Goal: Task Accomplishment & Management: Use online tool/utility

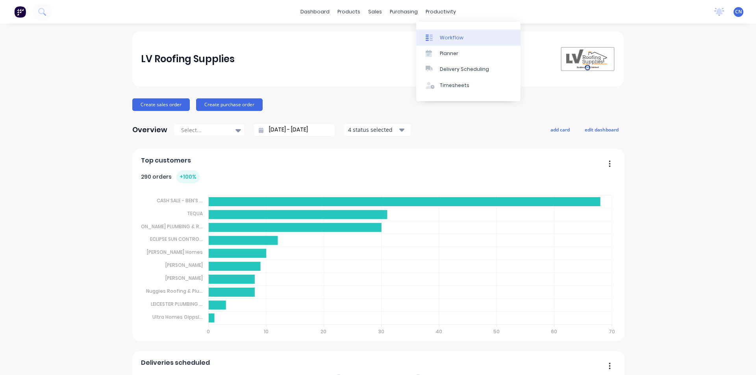
click at [454, 39] on div "Workflow" at bounding box center [452, 37] width 24 height 7
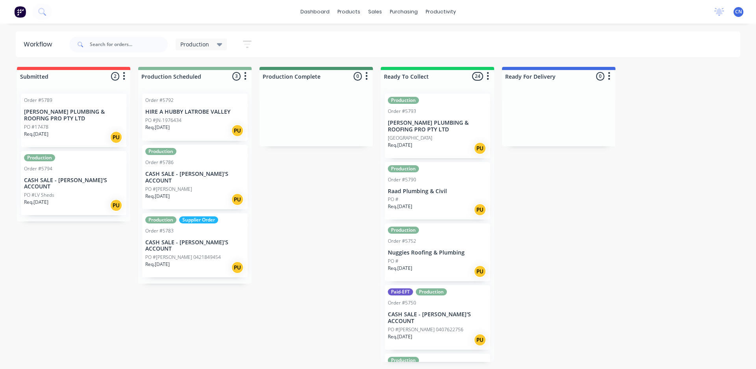
click at [211, 193] on div "Req. [DATE] PU" at bounding box center [194, 199] width 99 height 13
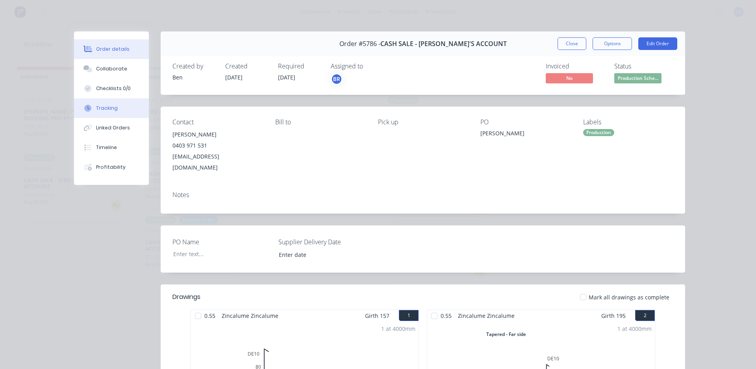
click at [123, 113] on button "Tracking" at bounding box center [111, 108] width 75 height 20
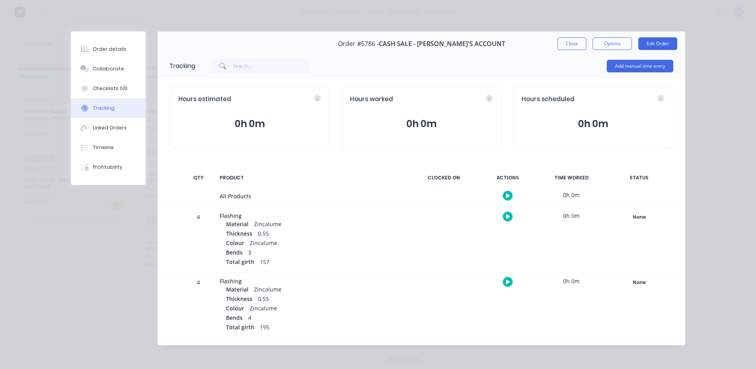
click at [506, 195] on icon "button" at bounding box center [508, 196] width 4 height 4
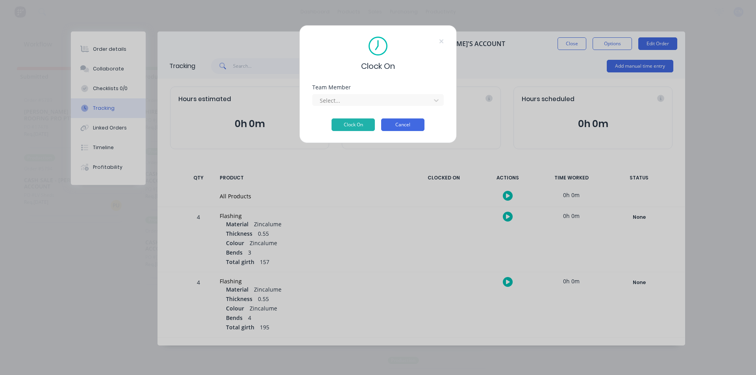
click at [410, 124] on button "Cancel" at bounding box center [402, 124] width 43 height 13
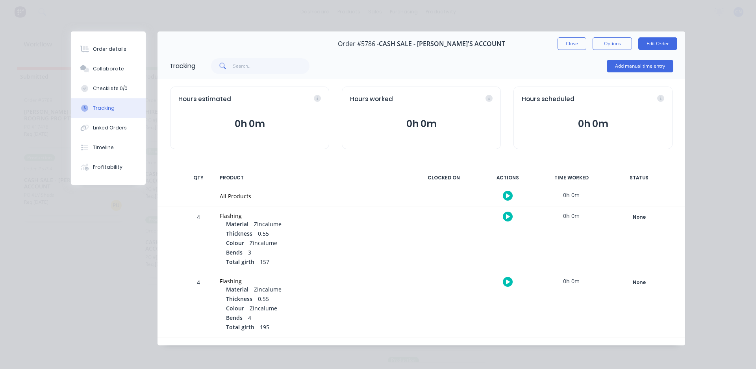
click at [511, 191] on div at bounding box center [507, 195] width 59 height 19
click at [510, 194] on button "button" at bounding box center [508, 196] width 10 height 10
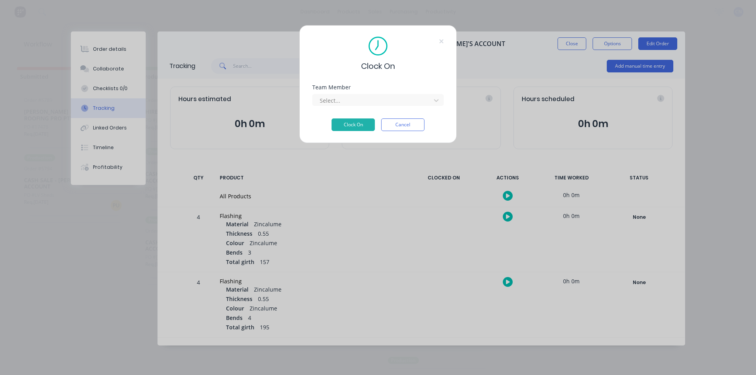
click at [358, 107] on div "Team Member Select..." at bounding box center [377, 102] width 131 height 34
click at [357, 105] on div at bounding box center [373, 101] width 108 height 10
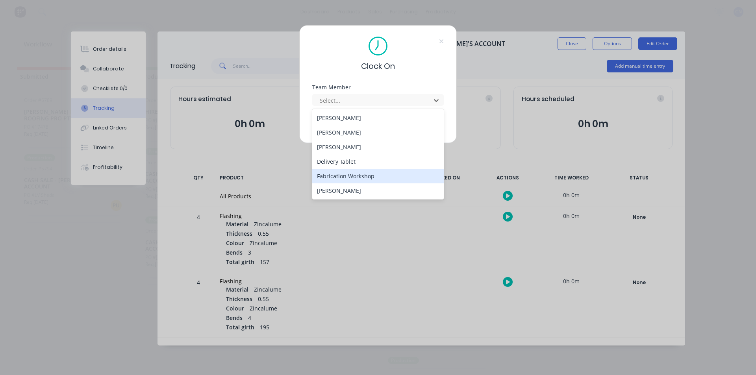
click at [379, 180] on div "Fabrication Workshop" at bounding box center [377, 176] width 131 height 15
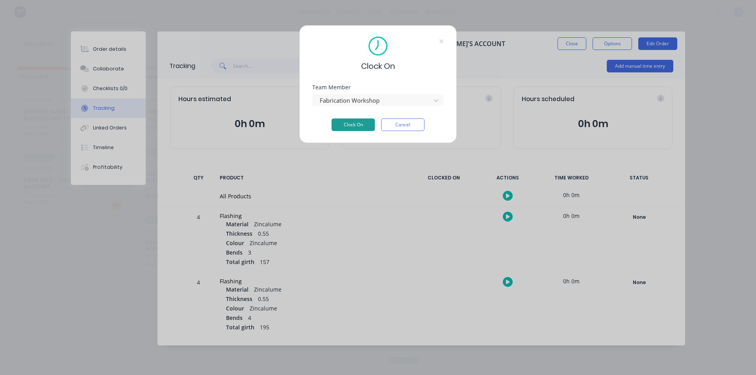
click at [348, 122] on button "Clock On" at bounding box center [352, 124] width 43 height 13
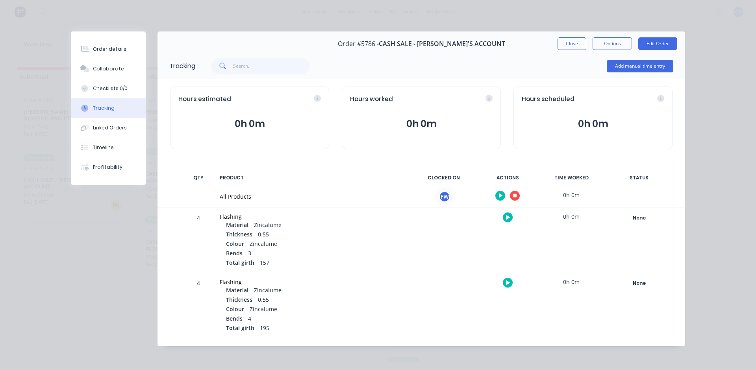
click at [508, 191] on div at bounding box center [507, 195] width 59 height 19
click at [510, 194] on button "button" at bounding box center [515, 196] width 10 height 10
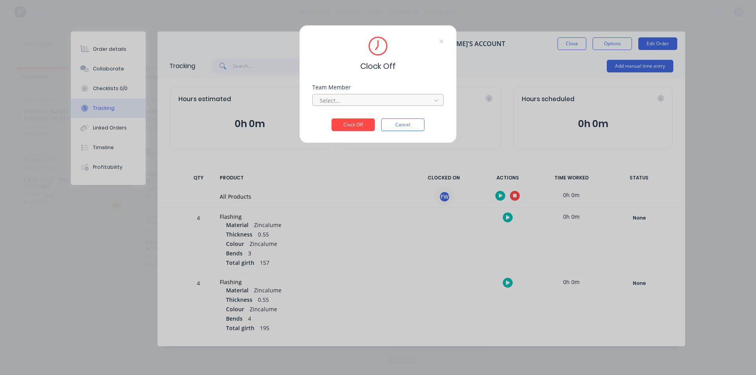
click at [343, 99] on div at bounding box center [373, 101] width 108 height 10
click at [344, 120] on div "Fabrication Workshop" at bounding box center [377, 118] width 131 height 15
click at [346, 125] on button "Clock Off" at bounding box center [352, 124] width 43 height 13
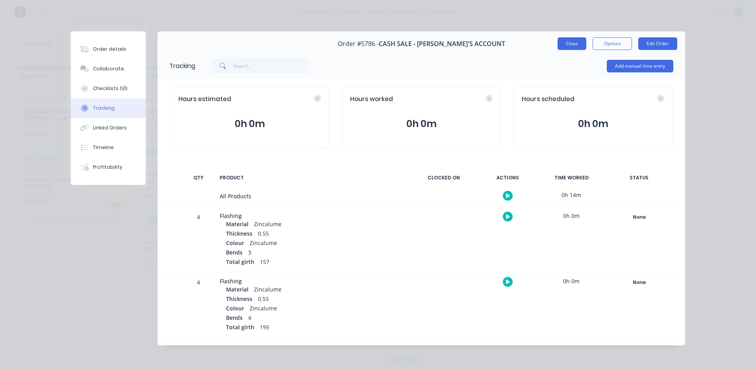
click at [564, 45] on button "Close" at bounding box center [571, 43] width 29 height 13
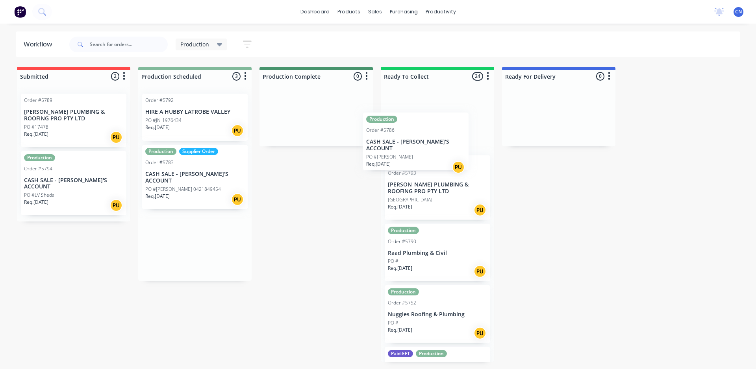
drag, startPoint x: 200, startPoint y: 181, endPoint x: 437, endPoint y: 142, distance: 239.7
click at [437, 142] on div "Submitted 2 Summaries Total order value Invoiced to date To be invoiced Order #…" at bounding box center [593, 214] width 1199 height 295
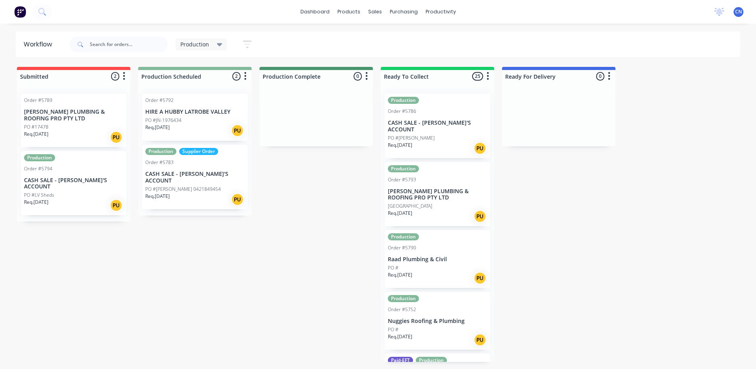
click at [204, 177] on p "CASH SALE - [PERSON_NAME]'S ACCOUNT" at bounding box center [194, 177] width 99 height 13
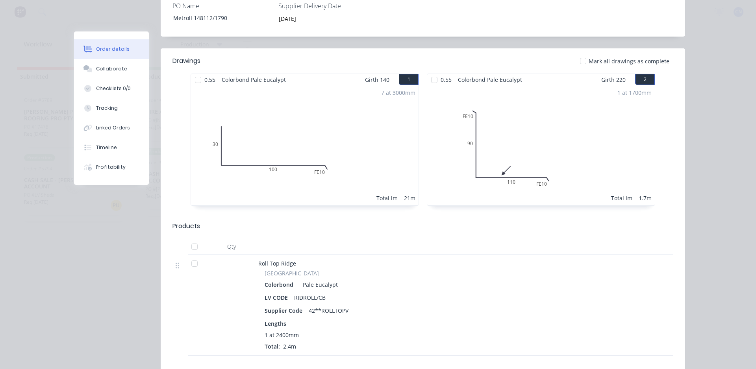
scroll to position [197, 0]
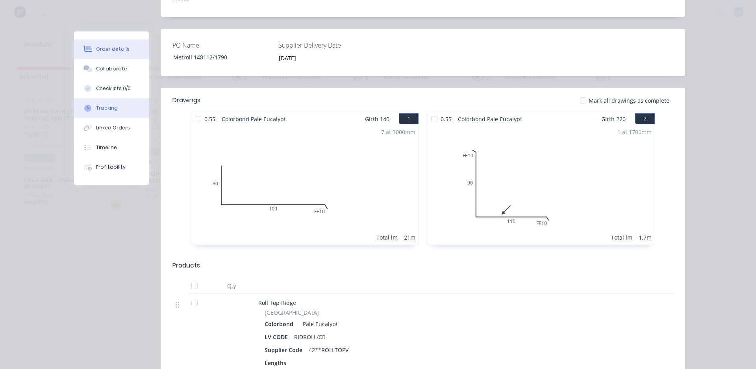
click at [122, 107] on button "Tracking" at bounding box center [111, 108] width 75 height 20
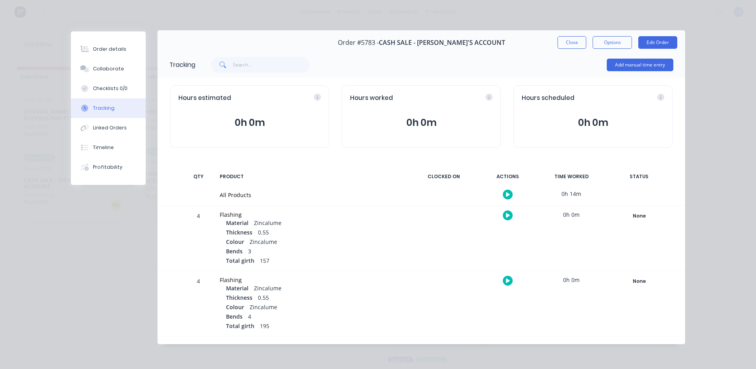
scroll to position [0, 0]
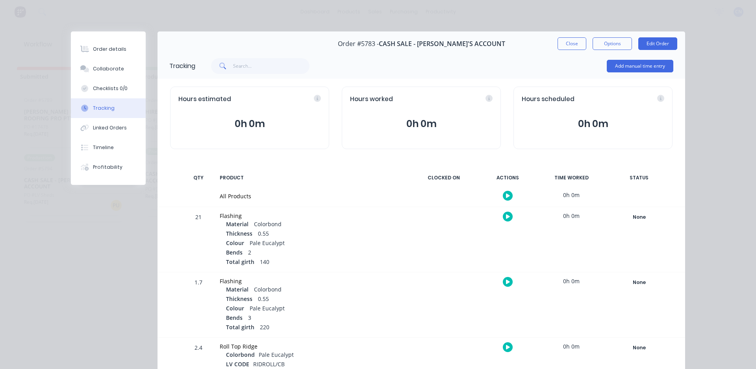
click at [507, 198] on button "button" at bounding box center [508, 196] width 10 height 10
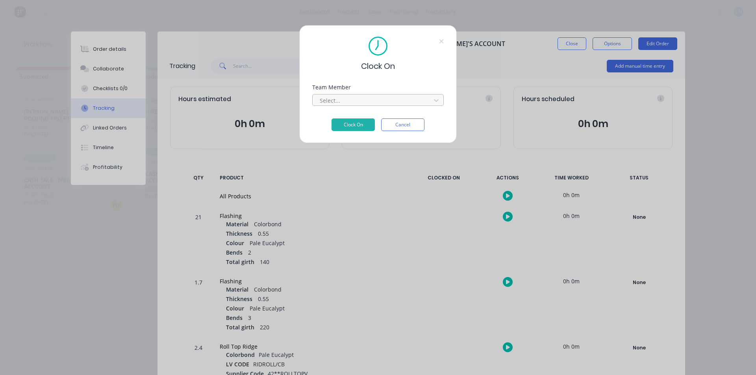
click at [370, 99] on div at bounding box center [373, 101] width 108 height 10
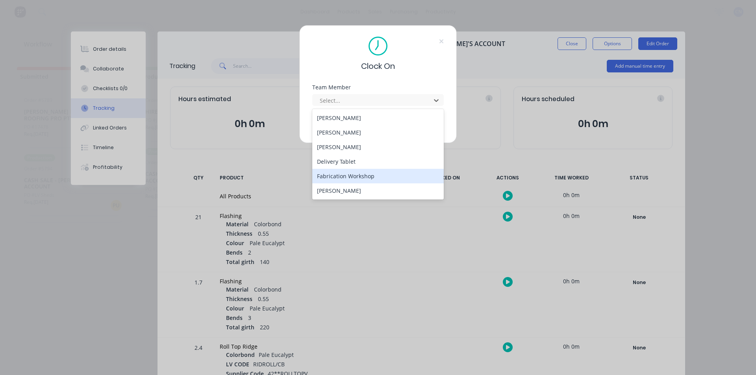
click at [375, 175] on div "Fabrication Workshop" at bounding box center [377, 176] width 131 height 15
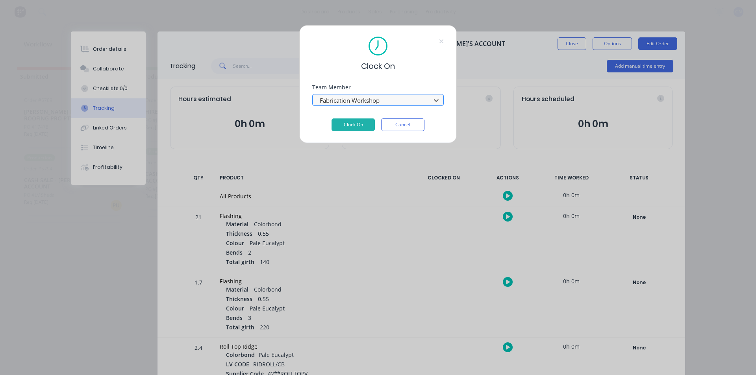
click at [351, 106] on div "Fabrication Workshop" at bounding box center [372, 100] width 113 height 12
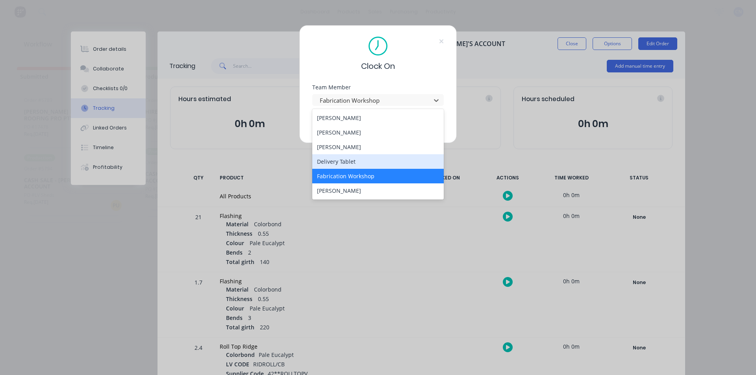
click at [469, 133] on div "Clock On Team Member option Fabrication Workshop, selected. 6 results available…" at bounding box center [378, 187] width 756 height 375
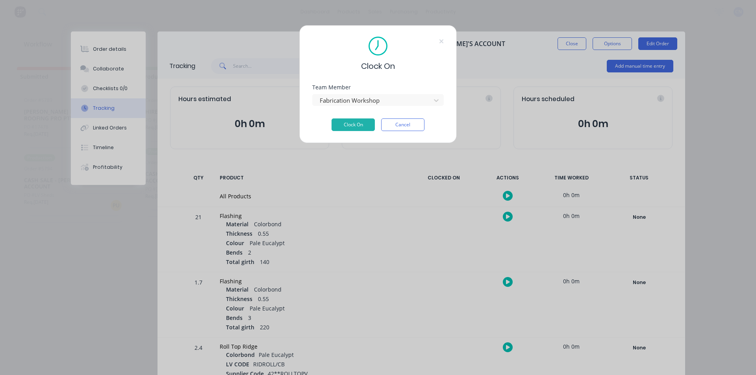
click at [362, 133] on div "Clock On Team Member Fabrication Workshop Clock On Cancel" at bounding box center [377, 84] width 157 height 118
click at [360, 128] on button "Clock On" at bounding box center [352, 124] width 43 height 13
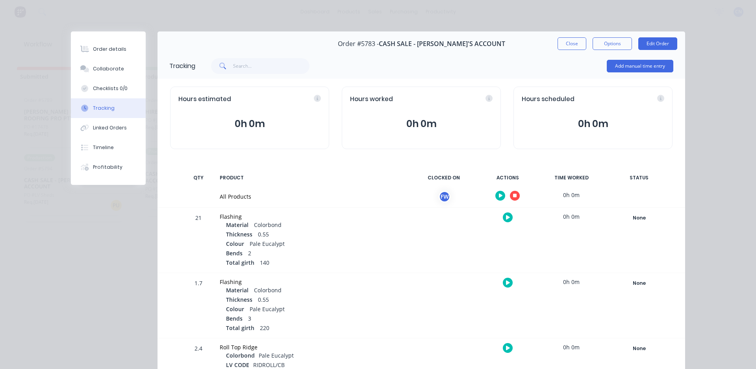
click at [512, 193] on button "button" at bounding box center [515, 196] width 10 height 10
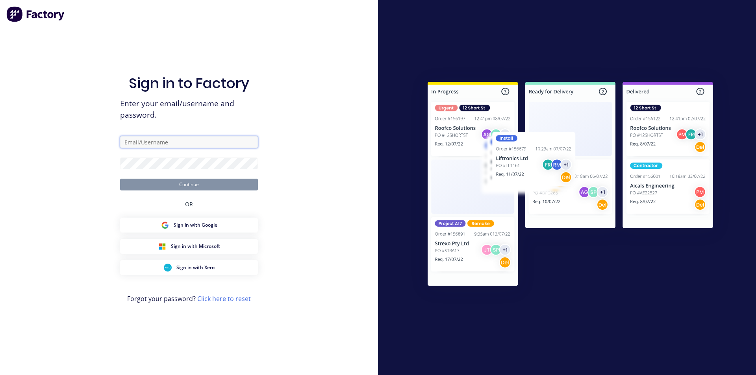
type input "[EMAIL_ADDRESS][DOMAIN_NAME]"
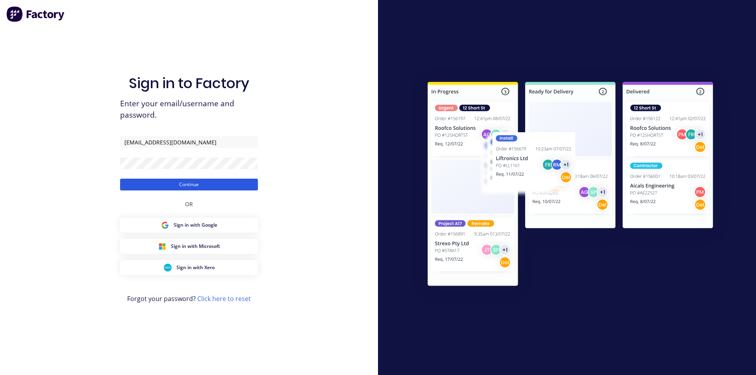
click at [248, 185] on button "Continue" at bounding box center [189, 185] width 138 height 12
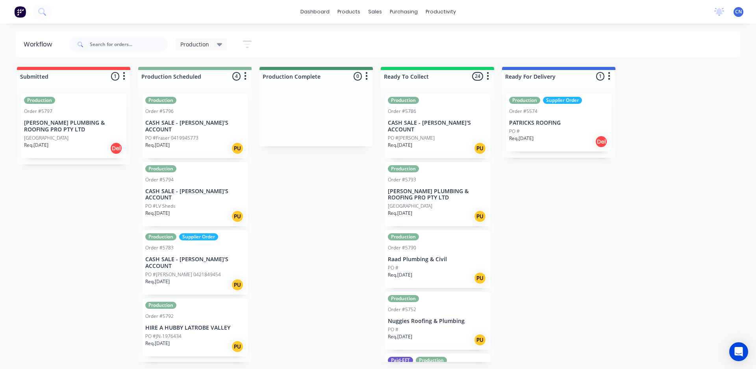
click at [215, 271] on div "PO #[PERSON_NAME] 0421849454" at bounding box center [194, 274] width 99 height 7
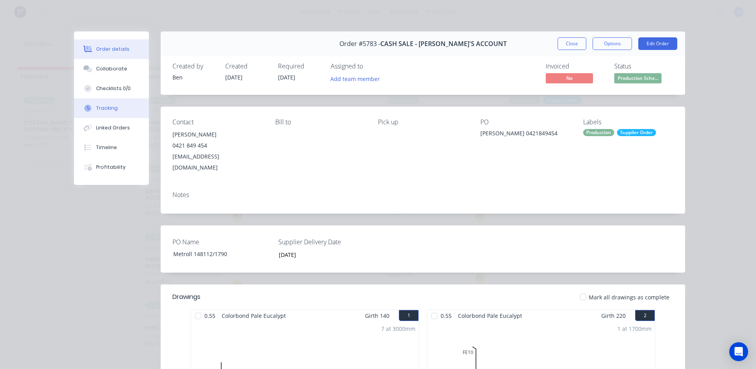
click at [117, 104] on button "Tracking" at bounding box center [111, 108] width 75 height 20
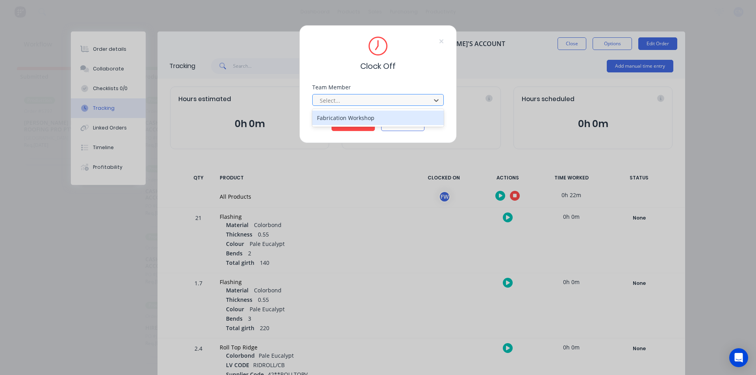
click at [355, 96] on div at bounding box center [373, 101] width 108 height 10
click at [355, 113] on div "Fabrication Workshop" at bounding box center [377, 118] width 131 height 15
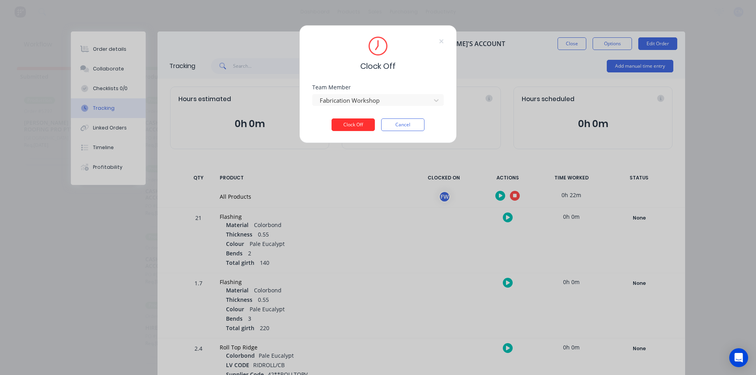
click at [353, 129] on button "Clock Off" at bounding box center [352, 124] width 43 height 13
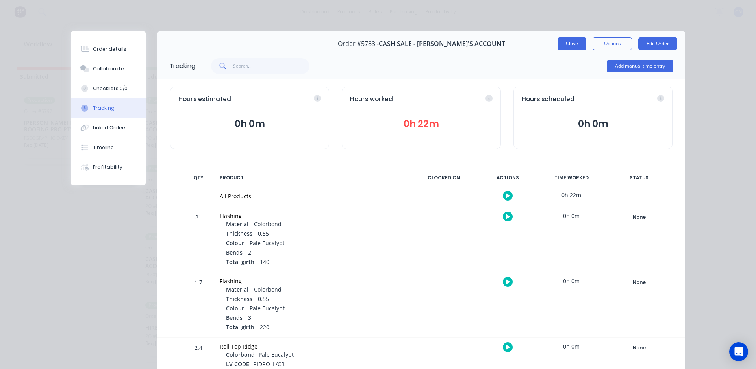
click at [570, 45] on button "Close" at bounding box center [571, 43] width 29 height 13
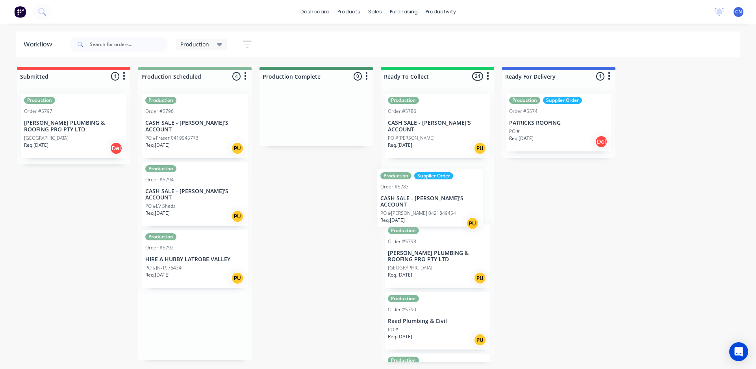
drag, startPoint x: 183, startPoint y: 254, endPoint x: 424, endPoint y: 206, distance: 244.8
click at [423, 206] on div "Submitted 1 Summaries Total order value Invoiced to date To be invoiced Product…" at bounding box center [593, 214] width 1199 height 295
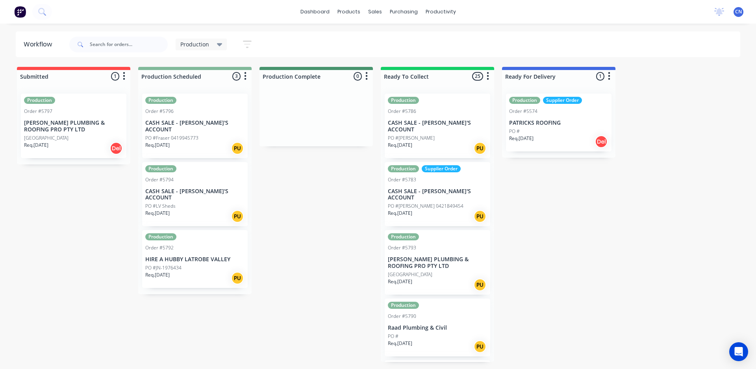
click at [198, 135] on div "PO #Fraser 0419945773" at bounding box center [194, 138] width 99 height 7
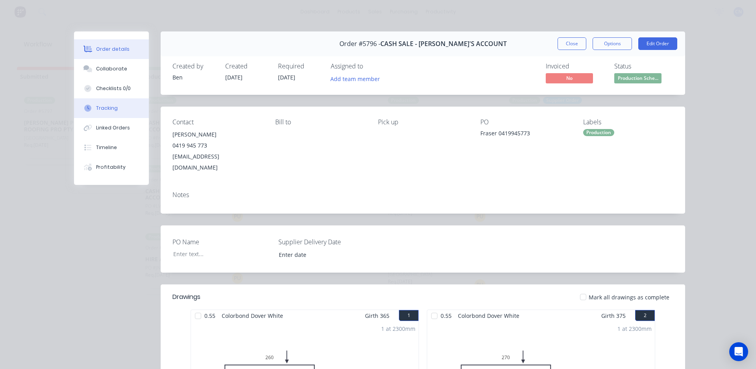
click at [123, 108] on button "Tracking" at bounding box center [111, 108] width 75 height 20
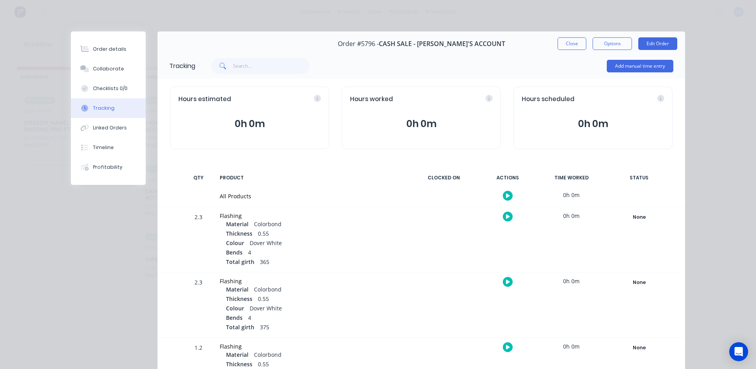
click at [506, 198] on icon "button" at bounding box center [508, 195] width 4 height 5
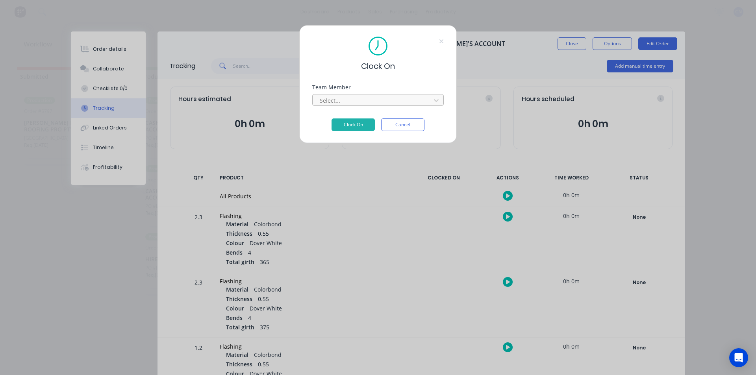
click at [340, 103] on div at bounding box center [373, 101] width 108 height 10
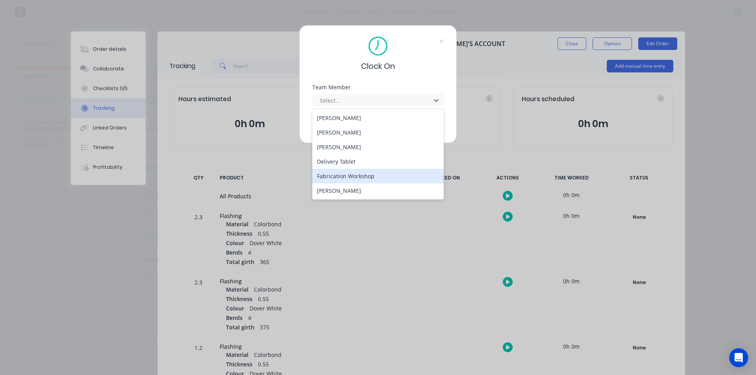
click at [353, 170] on div "Fabrication Workshop" at bounding box center [377, 176] width 131 height 15
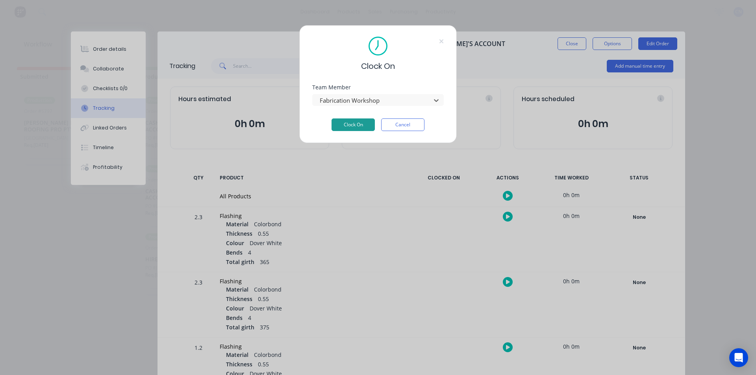
click at [351, 130] on button "Clock On" at bounding box center [352, 124] width 43 height 13
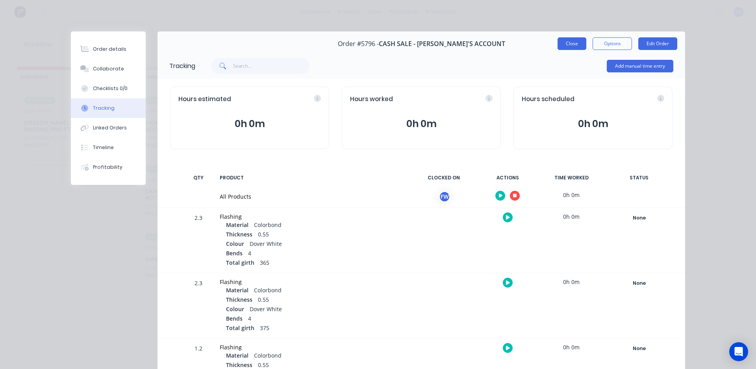
click at [558, 42] on button "Close" at bounding box center [571, 43] width 29 height 13
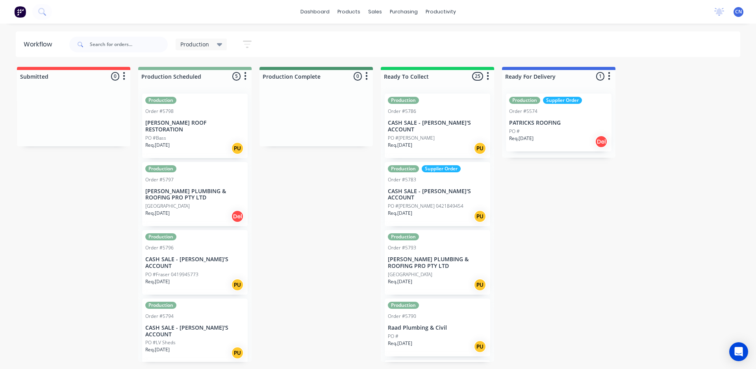
click at [212, 203] on div "[GEOGRAPHIC_DATA]" at bounding box center [194, 206] width 99 height 7
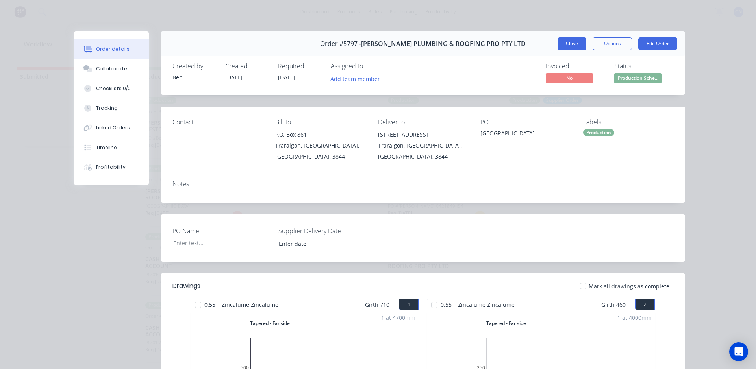
click at [579, 42] on button "Close" at bounding box center [571, 43] width 29 height 13
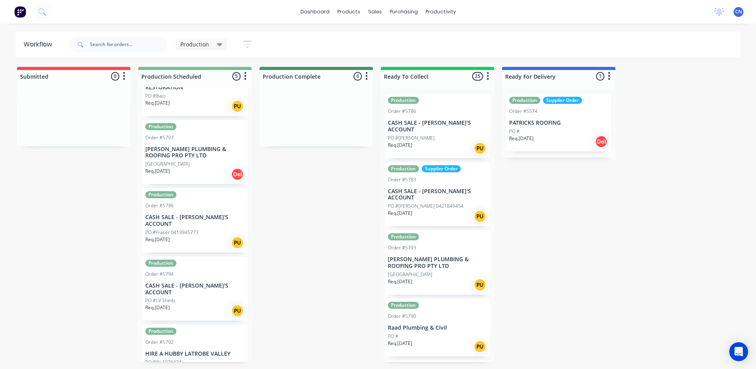
scroll to position [43, 0]
click at [191, 214] on div "Production Order #5796 CASH SALE - BEN'S ACCOUNT PO #Fraser 0419945773 Req. 11/…" at bounding box center [194, 219] width 105 height 65
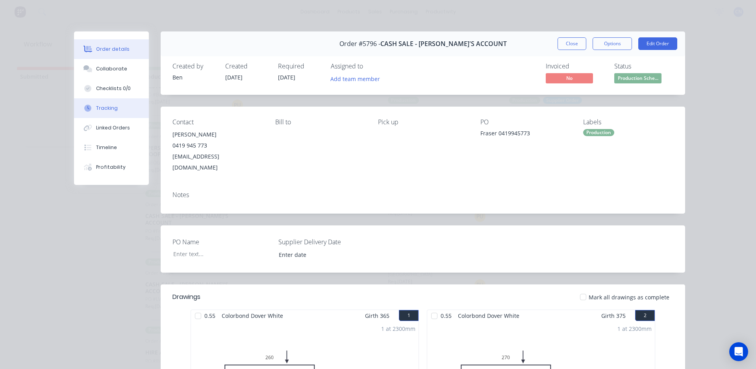
click at [111, 106] on div "Tracking" at bounding box center [107, 108] width 22 height 7
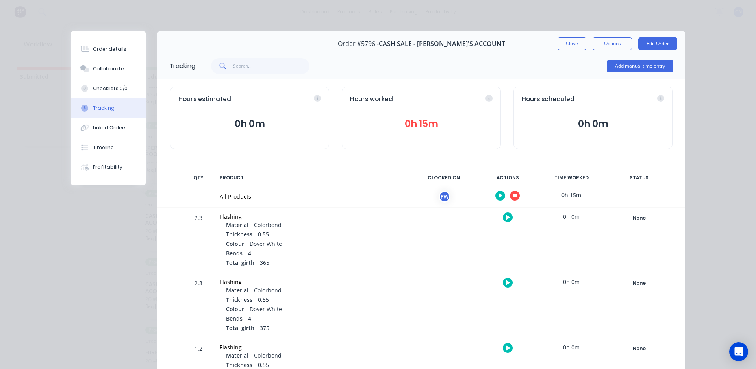
click at [510, 194] on button "button" at bounding box center [515, 196] width 10 height 10
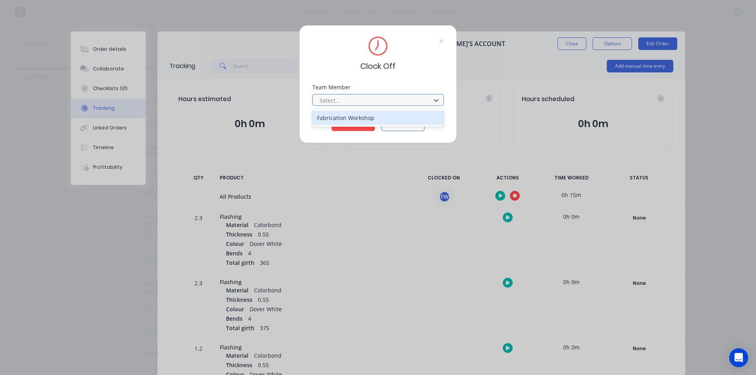
click at [348, 104] on div at bounding box center [373, 101] width 108 height 10
drag, startPoint x: 343, startPoint y: 109, endPoint x: 343, endPoint y: 113, distance: 4.0
click at [343, 109] on div "Fabrication Workshop" at bounding box center [377, 118] width 131 height 18
click at [344, 115] on div "Fabrication Workshop" at bounding box center [377, 118] width 131 height 15
click at [345, 130] on button "Clock Off" at bounding box center [352, 124] width 43 height 13
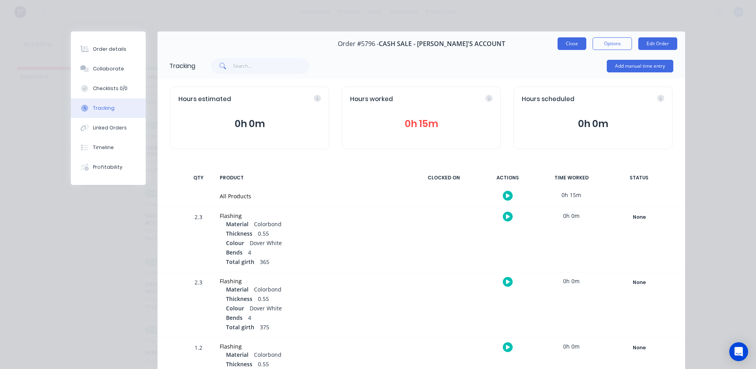
click at [581, 47] on button "Close" at bounding box center [571, 43] width 29 height 13
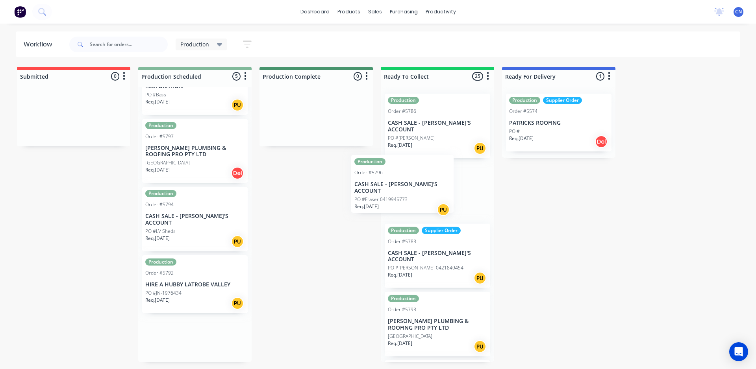
drag, startPoint x: 189, startPoint y: 229, endPoint x: 418, endPoint y: 198, distance: 231.2
click at [416, 199] on div "Submitted 0 Summaries Total order value Invoiced to date To be invoiced Product…" at bounding box center [593, 214] width 1199 height 295
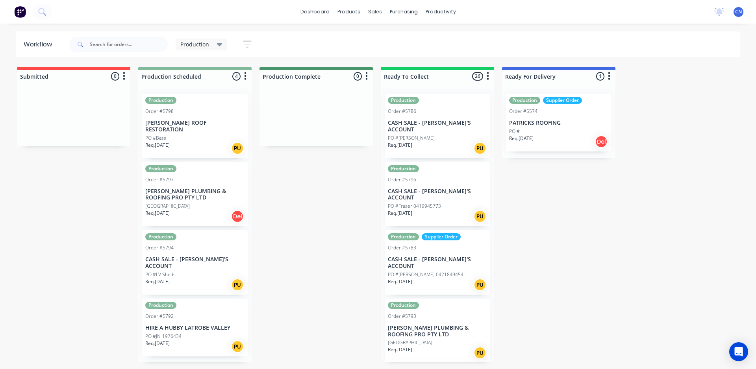
click at [185, 142] on div "Req. 11/09/25 PU" at bounding box center [194, 148] width 99 height 13
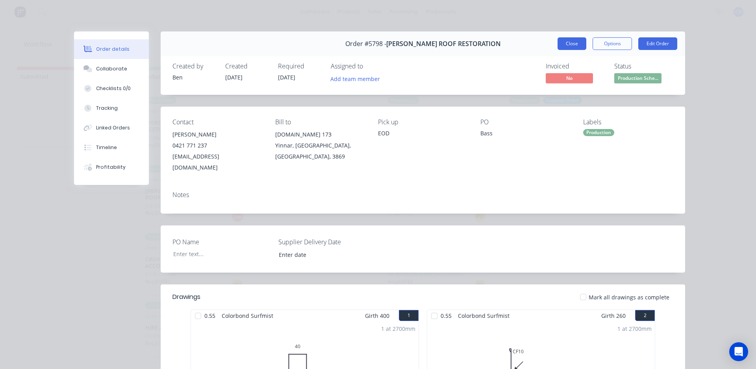
click at [570, 39] on button "Close" at bounding box center [571, 43] width 29 height 13
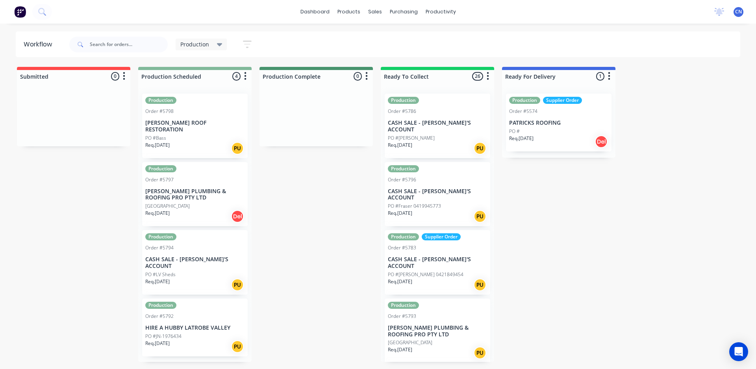
click at [189, 333] on div "PO #JN-1976434" at bounding box center [194, 336] width 99 height 7
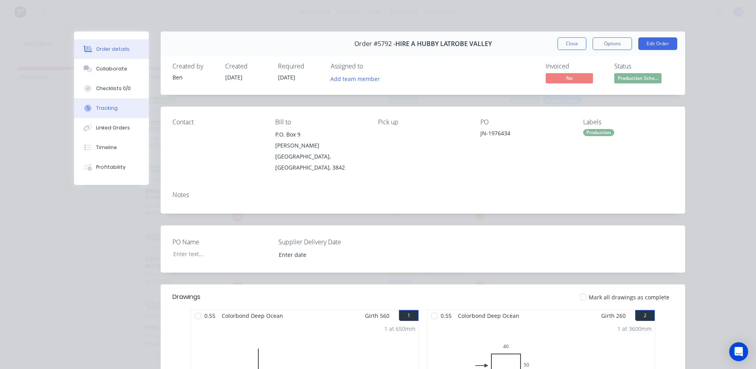
click at [109, 107] on div "Tracking" at bounding box center [107, 108] width 22 height 7
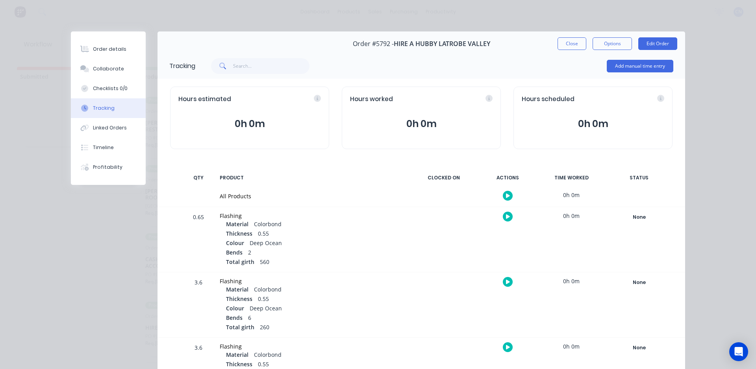
click at [506, 194] on icon "button" at bounding box center [508, 195] width 4 height 5
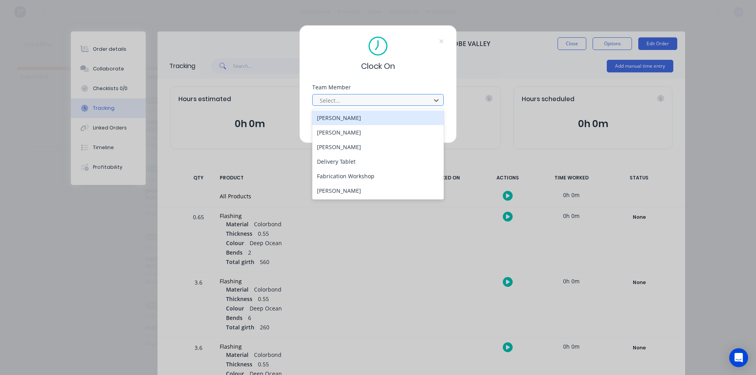
click at [328, 101] on div at bounding box center [373, 101] width 108 height 10
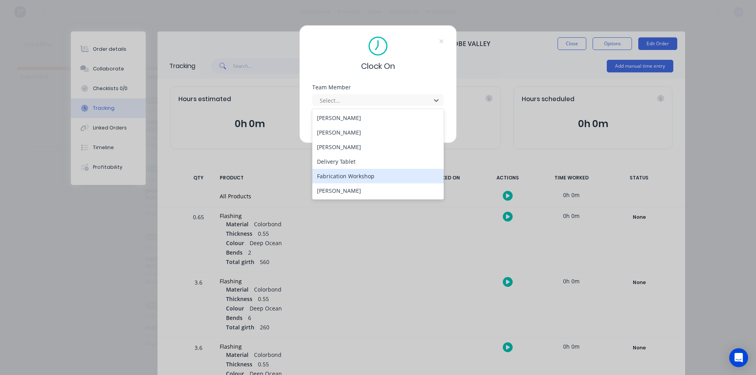
click at [350, 179] on div "Fabrication Workshop" at bounding box center [377, 176] width 131 height 15
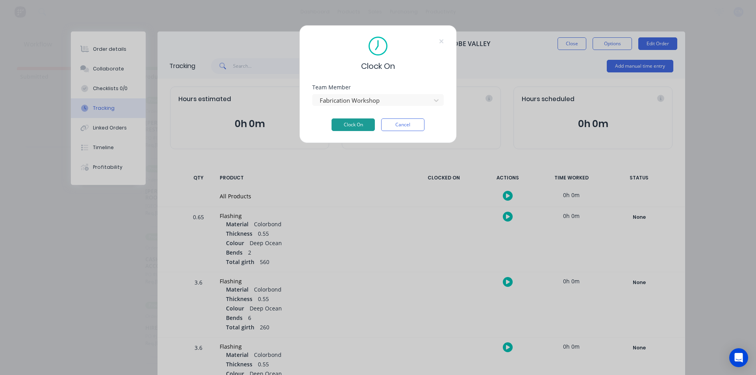
click at [344, 125] on button "Clock On" at bounding box center [352, 124] width 43 height 13
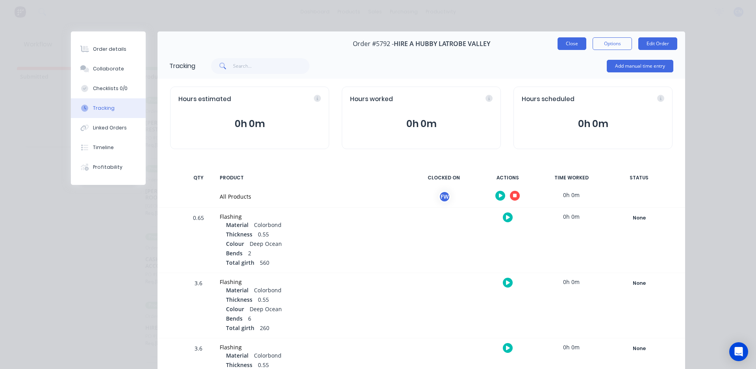
click at [570, 44] on button "Close" at bounding box center [571, 43] width 29 height 13
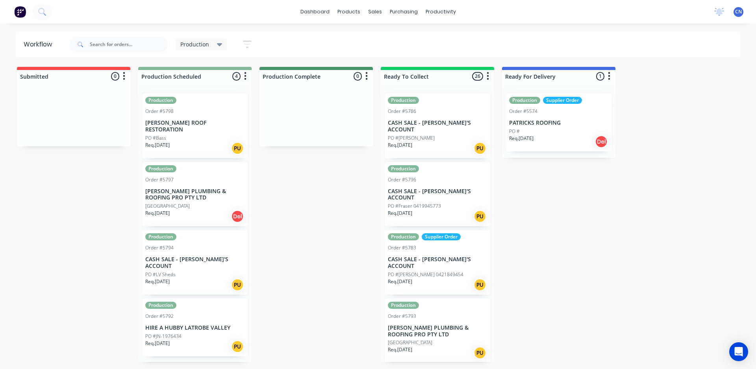
click at [186, 340] on div "Req. [DATE] PU" at bounding box center [194, 346] width 99 height 13
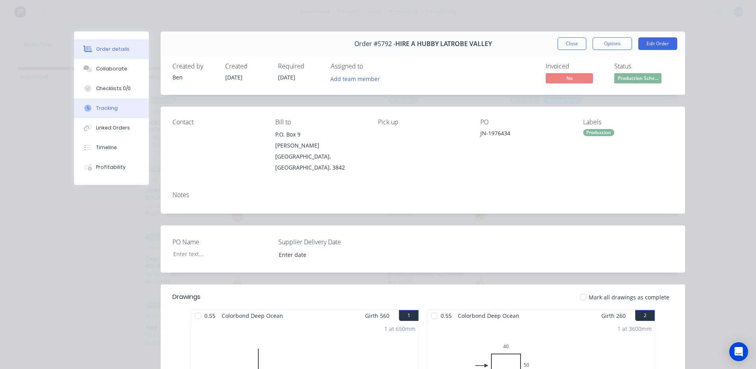
click at [124, 105] on button "Tracking" at bounding box center [111, 108] width 75 height 20
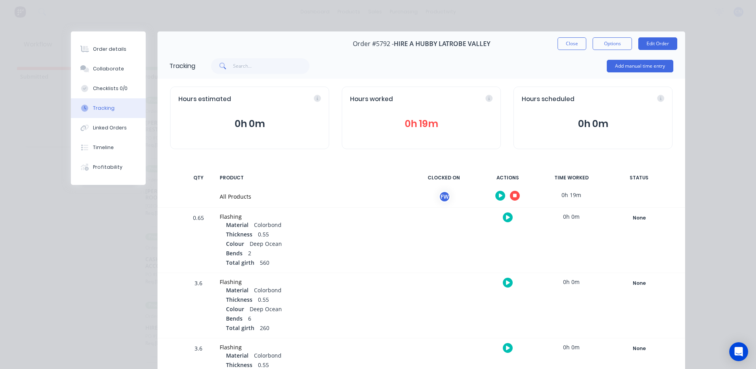
click at [511, 193] on button "button" at bounding box center [515, 196] width 10 height 10
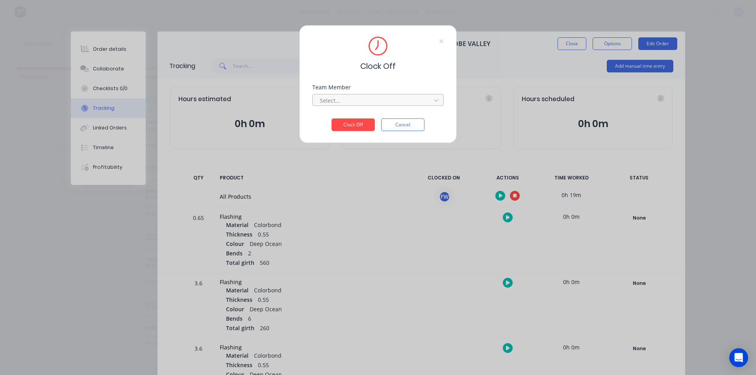
click at [358, 103] on div at bounding box center [373, 101] width 108 height 10
click at [359, 119] on div "Fabrication Workshop" at bounding box center [377, 118] width 131 height 15
click at [359, 123] on button "Clock Off" at bounding box center [352, 124] width 43 height 13
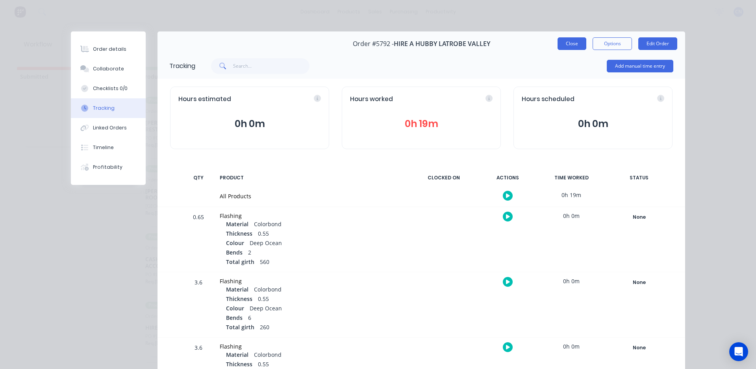
click at [570, 43] on button "Close" at bounding box center [571, 43] width 29 height 13
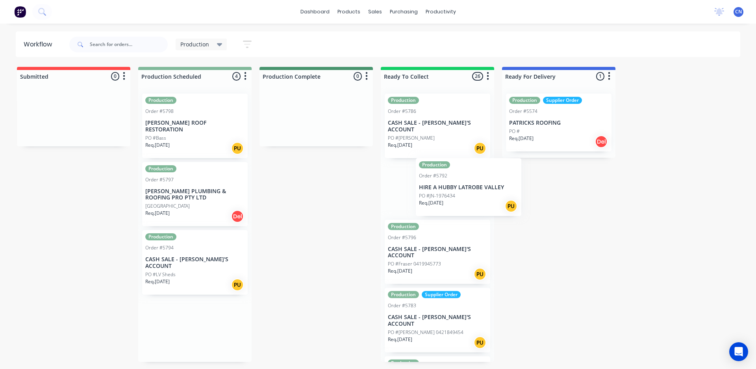
drag, startPoint x: 193, startPoint y: 314, endPoint x: 470, endPoint y: 182, distance: 307.4
click at [470, 182] on div "Submitted 0 Summaries Total order value Invoiced to date To be invoiced Product…" at bounding box center [593, 214] width 1199 height 295
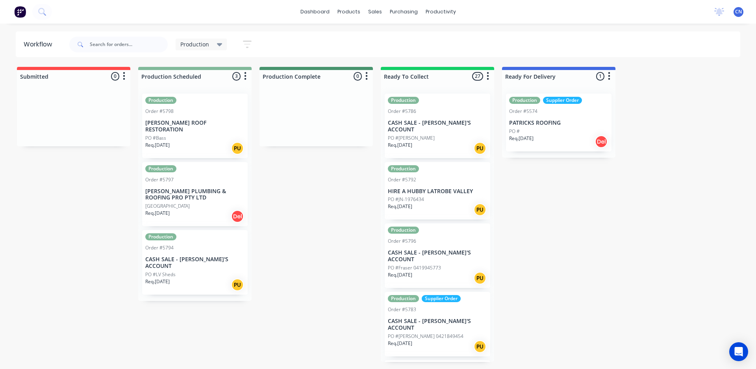
click at [197, 271] on div "PO #LV Sheds" at bounding box center [194, 274] width 99 height 7
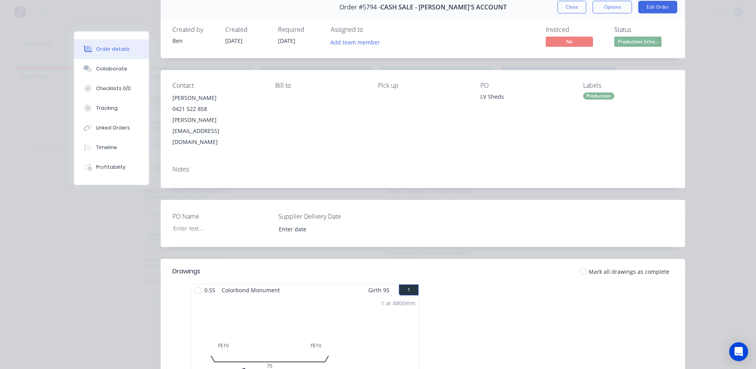
scroll to position [79, 0]
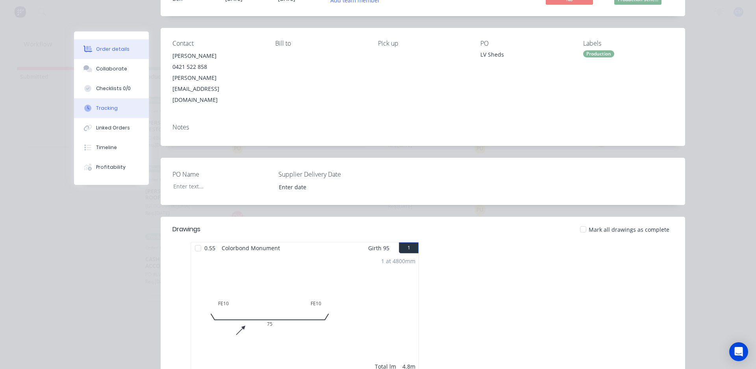
click at [135, 109] on button "Tracking" at bounding box center [111, 108] width 75 height 20
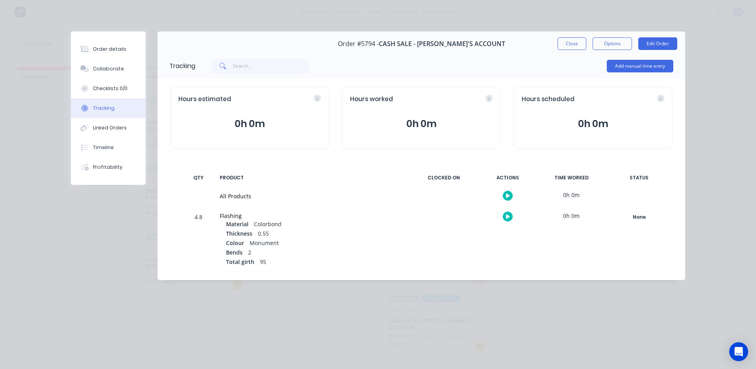
click at [506, 194] on icon "button" at bounding box center [508, 195] width 4 height 5
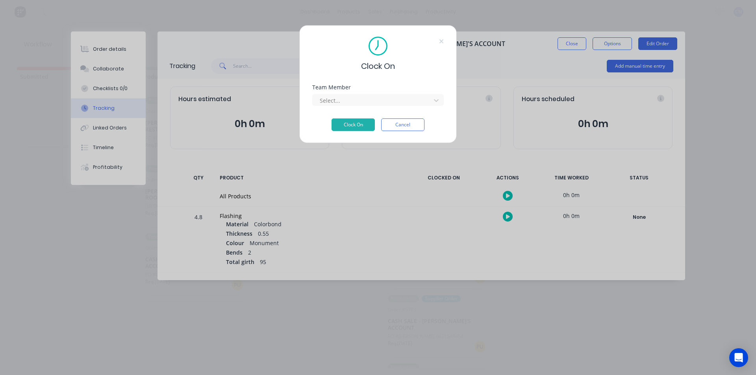
click at [341, 94] on div "Select..." at bounding box center [377, 99] width 131 height 14
click at [341, 96] on div at bounding box center [373, 101] width 108 height 10
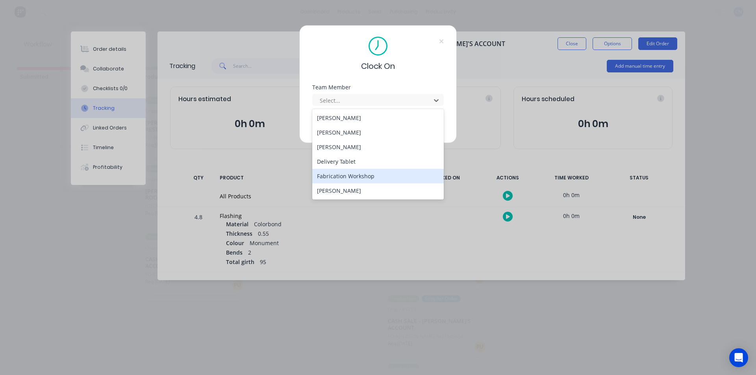
click at [355, 179] on div "Fabrication Workshop" at bounding box center [377, 176] width 131 height 15
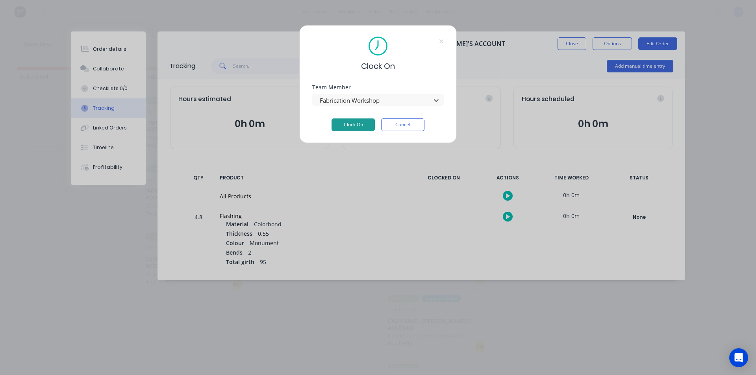
click at [350, 126] on button "Clock On" at bounding box center [352, 124] width 43 height 13
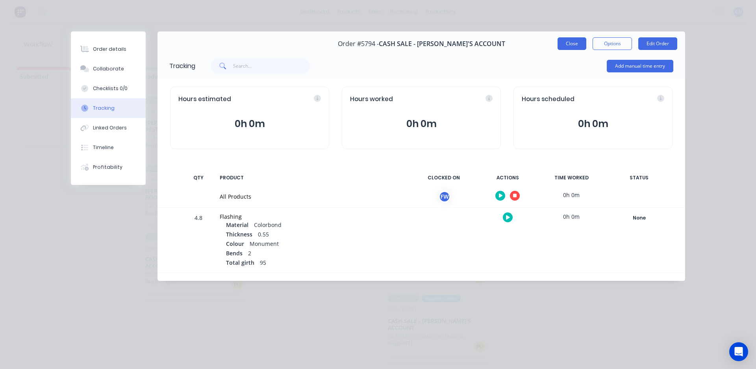
click at [568, 43] on button "Close" at bounding box center [571, 43] width 29 height 13
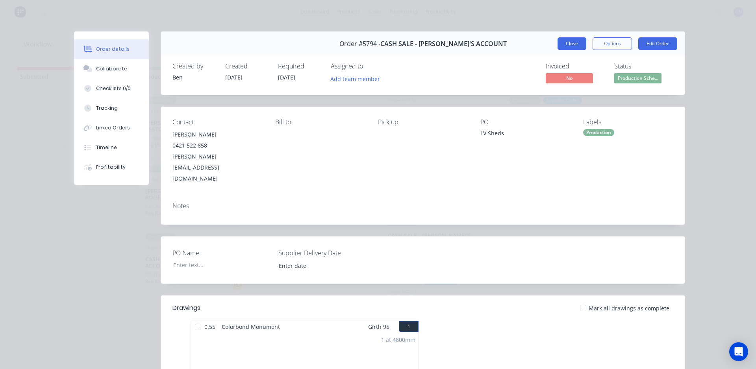
click at [559, 45] on button "Close" at bounding box center [571, 43] width 29 height 13
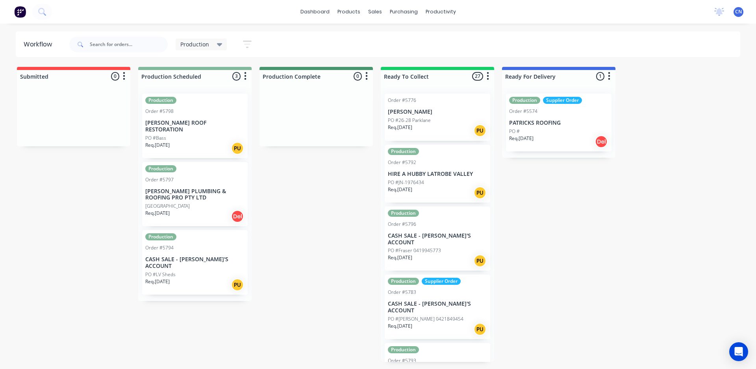
click at [210, 116] on div "Production Order #5798 JAMES MILLS ROOF RESTORATION PO #Bass Req. 11/09/25 PU" at bounding box center [194, 126] width 105 height 65
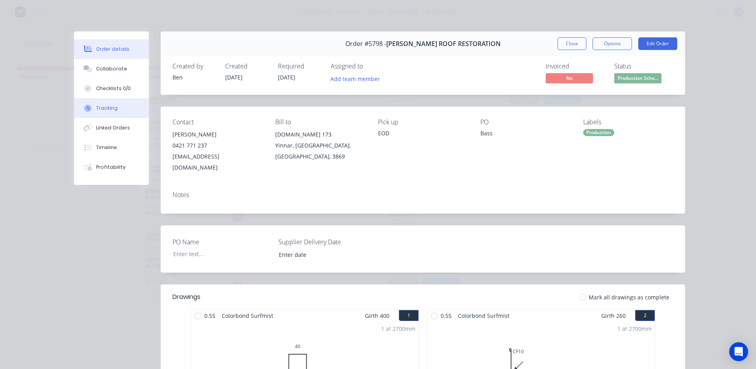
click at [111, 113] on button "Tracking" at bounding box center [111, 108] width 75 height 20
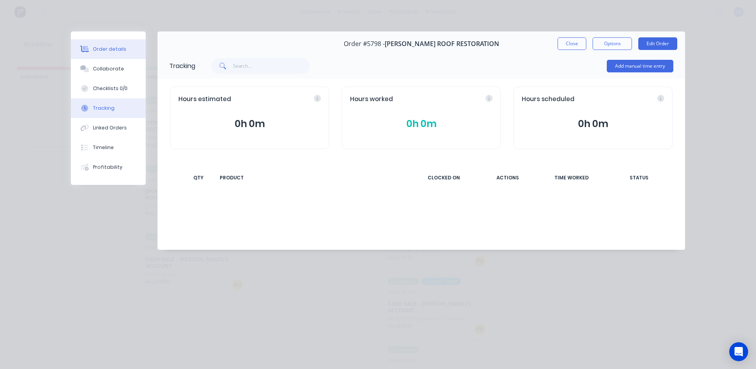
click at [85, 57] on button "Order details" at bounding box center [108, 49] width 75 height 20
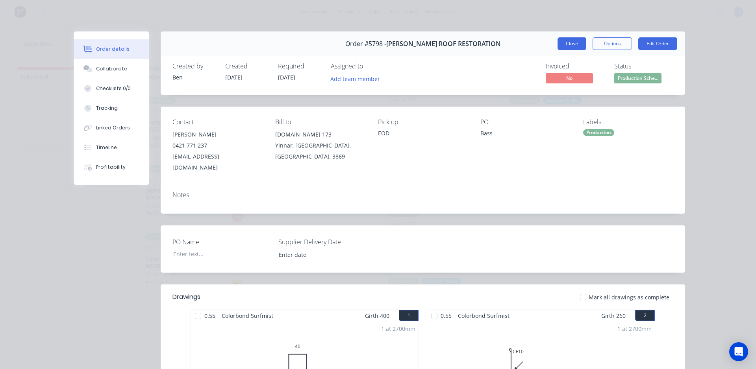
click at [572, 46] on button "Close" at bounding box center [571, 43] width 29 height 13
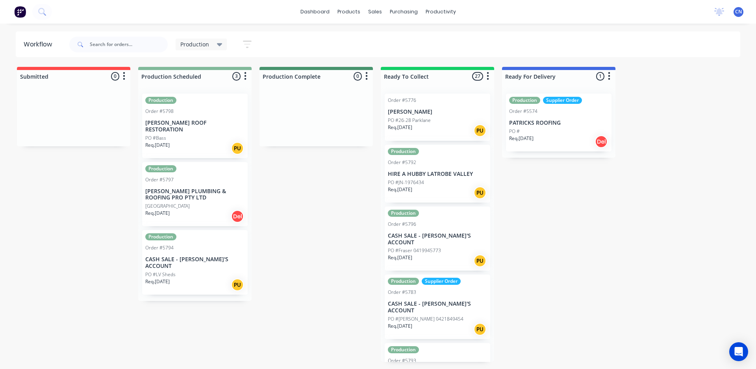
click at [204, 188] on p "[PERSON_NAME] PLUMBING & ROOFING PRO PTY LTD" at bounding box center [194, 194] width 99 height 13
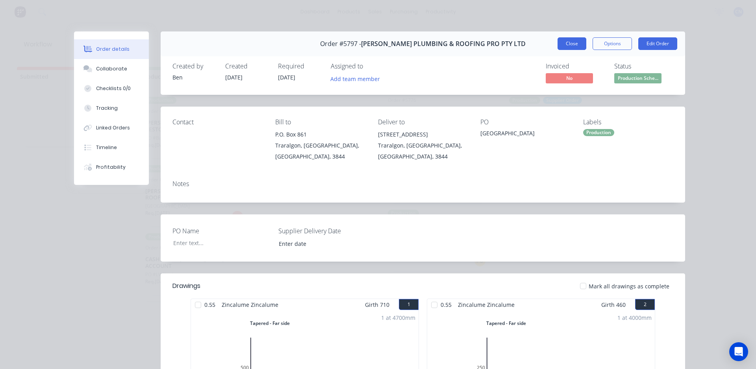
click at [561, 48] on button "Close" at bounding box center [571, 43] width 29 height 13
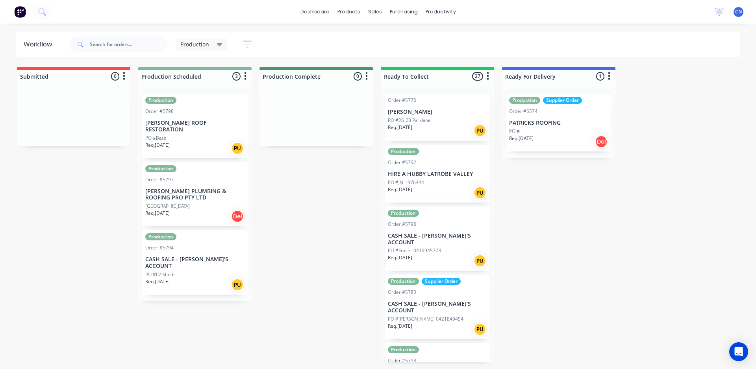
click at [223, 271] on div "PO #LV Sheds" at bounding box center [194, 274] width 99 height 7
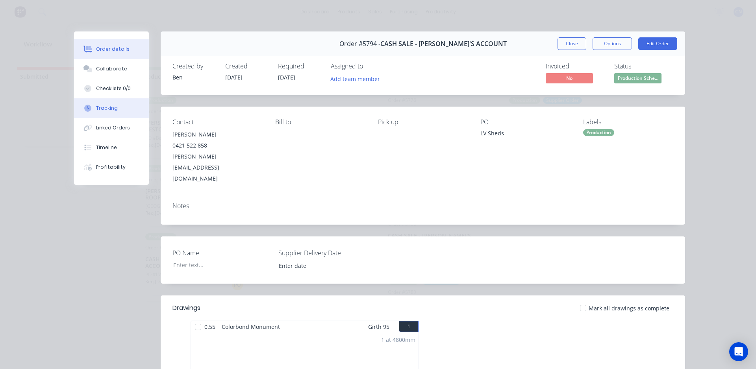
click at [119, 112] on button "Tracking" at bounding box center [111, 108] width 75 height 20
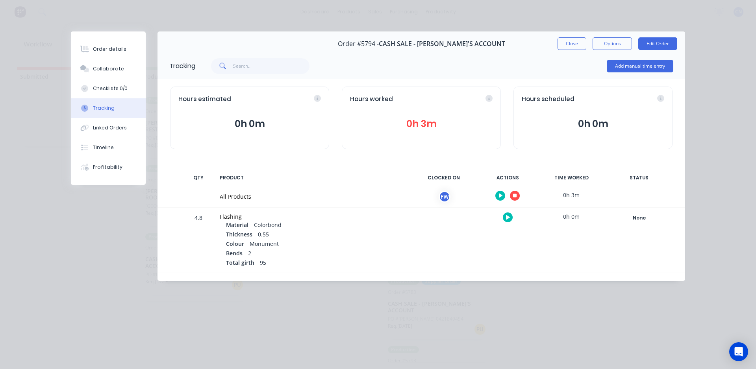
drag, startPoint x: 514, startPoint y: 190, endPoint x: 515, endPoint y: 195, distance: 5.4
click at [514, 191] on div at bounding box center [507, 195] width 59 height 19
click at [516, 197] on icon "button" at bounding box center [515, 196] width 4 height 4
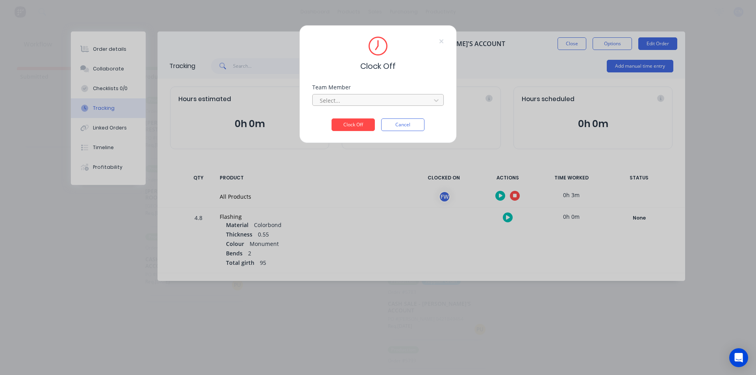
click at [357, 102] on div at bounding box center [373, 101] width 108 height 10
click at [357, 118] on div "Fabrication Workshop" at bounding box center [377, 118] width 131 height 15
click at [358, 124] on button "Clock Off" at bounding box center [352, 124] width 43 height 13
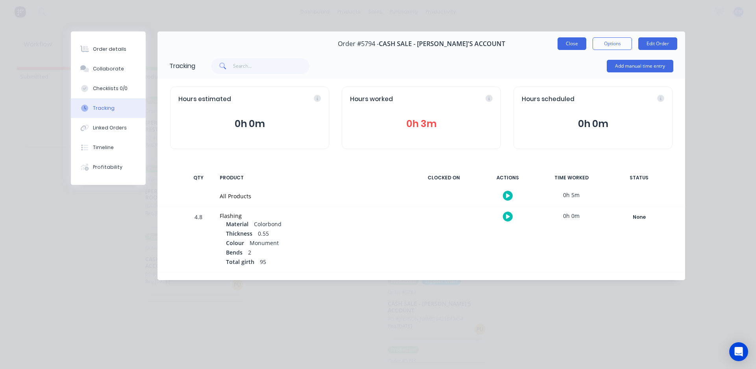
click at [580, 40] on button "Close" at bounding box center [571, 43] width 29 height 13
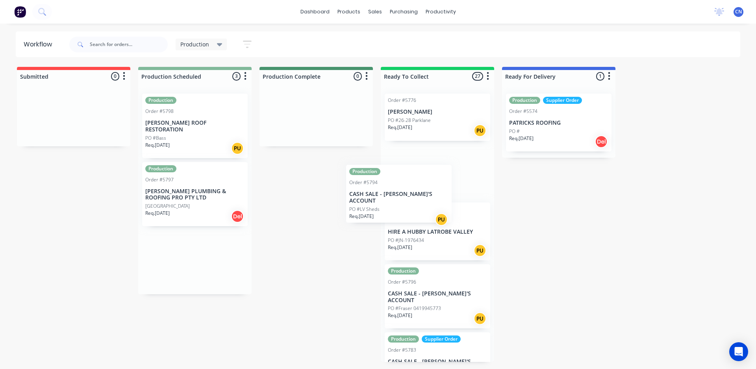
drag, startPoint x: 203, startPoint y: 261, endPoint x: 418, endPoint y: 196, distance: 225.0
click at [418, 196] on div "Submitted 0 Summaries Total order value Invoiced to date To be invoiced Product…" at bounding box center [593, 214] width 1199 height 295
